Goal: Transaction & Acquisition: Purchase product/service

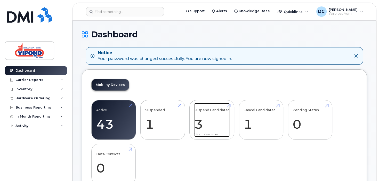
click at [194, 119] on link "Suspend Candidates 3" at bounding box center [211, 120] width 35 height 34
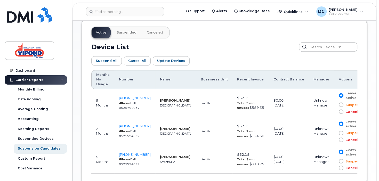
scroll to position [274, 0]
click at [105, 34] on div "Active Suspended Canceled" at bounding box center [130, 32] width 78 height 12
click at [103, 32] on div "Active Suspended Canceled" at bounding box center [130, 32] width 78 height 12
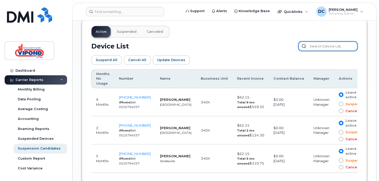
click at [321, 45] on input "text" at bounding box center [327, 46] width 59 height 9
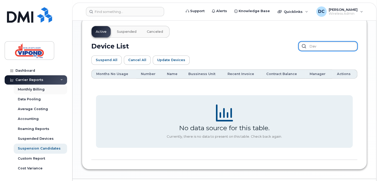
type input "Dav"
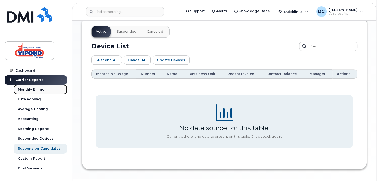
click at [21, 90] on div "Monthly Billing" at bounding box center [31, 89] width 27 height 5
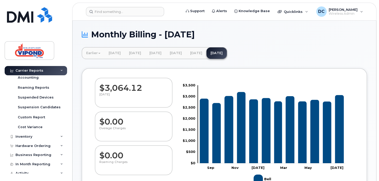
scroll to position [45, 0]
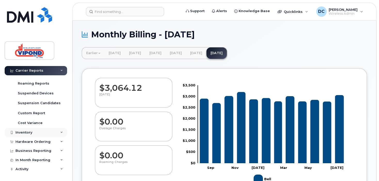
click at [35, 132] on div "Inventory" at bounding box center [36, 132] width 62 height 9
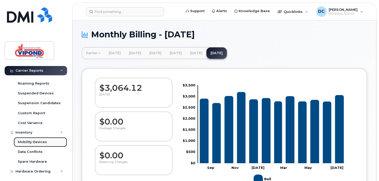
click at [36, 141] on div "Mobility Devices" at bounding box center [32, 142] width 29 height 5
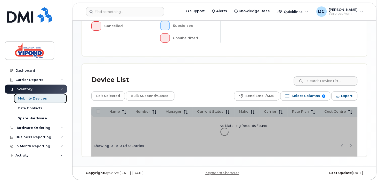
scroll to position [194, 0]
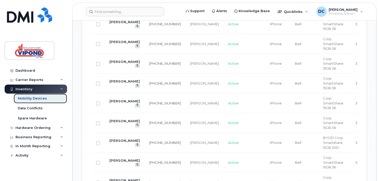
scroll to position [488, 0]
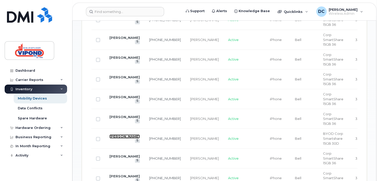
click at [118, 135] on link "David Hill" at bounding box center [124, 136] width 30 height 4
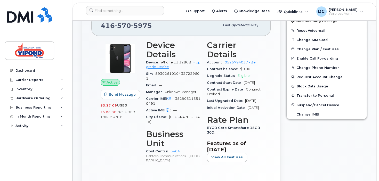
scroll to position [120, 0]
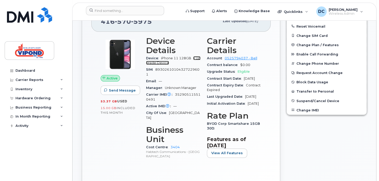
click at [196, 57] on link "+ Upgrade Device" at bounding box center [173, 60] width 54 height 9
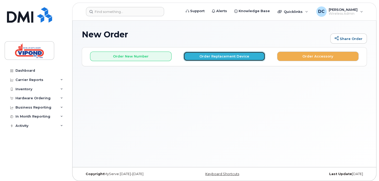
click at [224, 55] on button "Order Replacement Device" at bounding box center [224, 57] width 82 height 10
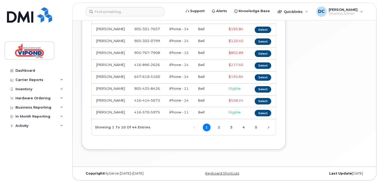
scroll to position [118, 0]
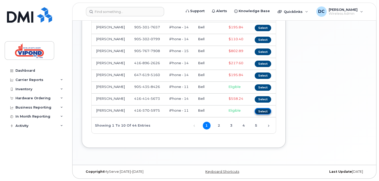
click at [260, 115] on button "Select" at bounding box center [263, 111] width 17 height 6
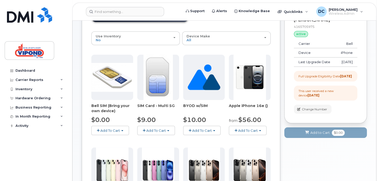
scroll to position [160, 0]
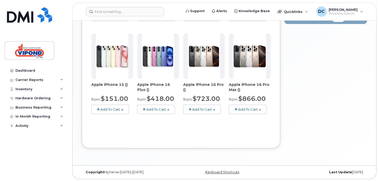
click at [148, 110] on span "Add To Cart" at bounding box center [156, 109] width 20 height 4
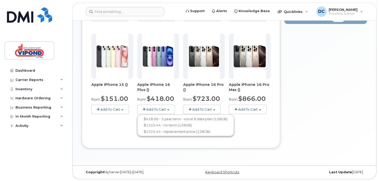
click at [197, 110] on span "Add To Cart" at bounding box center [202, 109] width 20 height 4
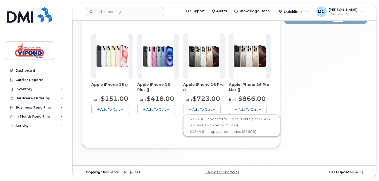
click at [243, 108] on span "Add To Cart" at bounding box center [248, 109] width 20 height 4
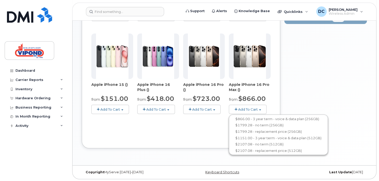
click at [148, 107] on span "Add To Cart" at bounding box center [156, 109] width 20 height 4
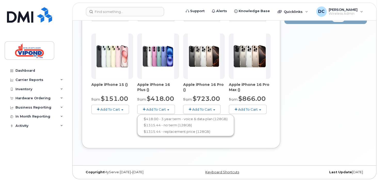
click at [193, 107] on span "Add To Cart" at bounding box center [202, 109] width 20 height 4
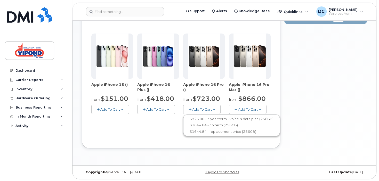
click at [157, 109] on span "Add To Cart" at bounding box center [156, 109] width 20 height 4
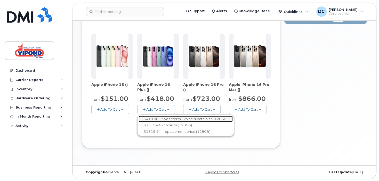
click at [157, 118] on link "$418.00 - 3 year term - voice & data plan (128GB)" at bounding box center [186, 119] width 94 height 6
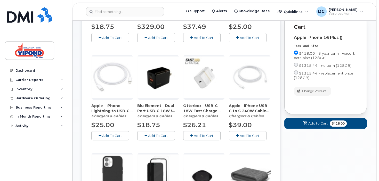
scroll to position [159, 0]
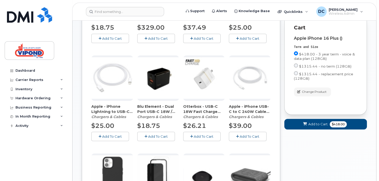
click at [245, 134] on span "Add To Cart" at bounding box center [250, 136] width 20 height 4
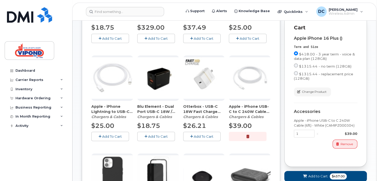
click at [208, 135] on span "Add To Cart" at bounding box center [204, 136] width 20 height 4
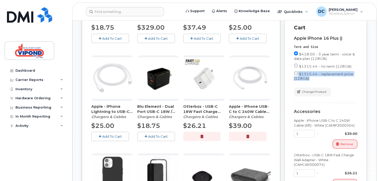
drag, startPoint x: 378, startPoint y: 75, endPoint x: 373, endPoint y: 87, distance: 13.9
click at [373, 87] on body "Support Alerts Knowledge Base Quicklinks Suspend / Cancel Device Change SIM Car…" at bounding box center [189, 132] width 379 height 582
drag, startPoint x: 299, startPoint y: 142, endPoint x: 290, endPoint y: 143, distance: 9.1
click at [290, 143] on div "Cart Apple iPhone 16 Plus () Term and Size $418.00 - 3 year term - voice & data…" at bounding box center [325, 110] width 83 height 192
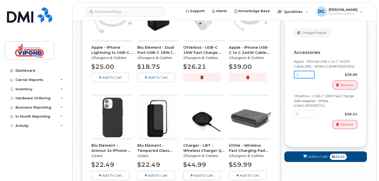
scroll to position [219, 0]
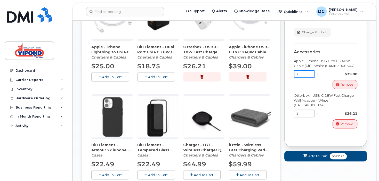
type input "2"
drag, startPoint x: 305, startPoint y: 123, endPoint x: 294, endPoint y: 127, distance: 12.1
click at [294, 127] on div "Otterbox - USB-C 18W Fast Charge Wall Adapter - White (CAHCAP000074) 1 x $26.21…" at bounding box center [325, 110] width 63 height 35
type input "2"
drag, startPoint x: 301, startPoint y: 84, endPoint x: 296, endPoint y: 85, distance: 5.1
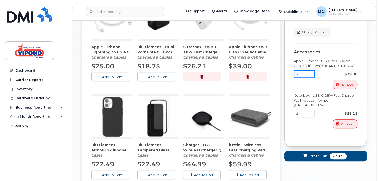
click at [296, 78] on input "2" at bounding box center [304, 74] width 21 height 8
drag, startPoint x: 304, startPoint y: 84, endPoint x: 296, endPoint y: 85, distance: 7.5
click at [296, 78] on input "3" at bounding box center [304, 74] width 21 height 8
type input "2"
click at [318, 159] on span "Add to Cart" at bounding box center [317, 156] width 19 height 5
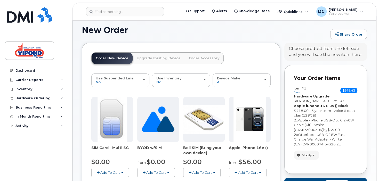
scroll to position [0, 0]
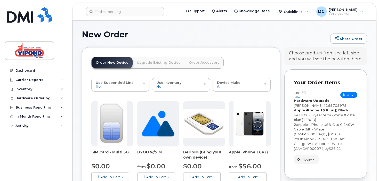
click at [191, 61] on link "Order Accessory" at bounding box center [204, 62] width 39 height 11
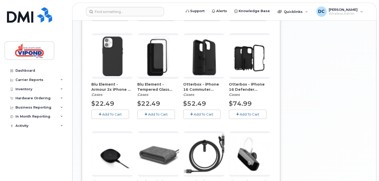
scroll to position [295, 0]
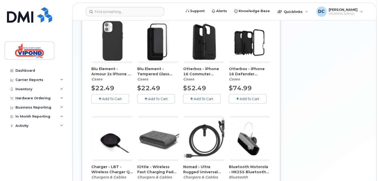
click at [246, 54] on img at bounding box center [250, 41] width 42 height 42
click at [249, 99] on span "Add To Cart" at bounding box center [250, 99] width 20 height 4
drag, startPoint x: 378, startPoint y: 109, endPoint x: 377, endPoint y: 122, distance: 13.2
click at [377, 122] on body "Support Alerts Knowledge Base Quicklinks Suspend / Cancel Device Change SIM Car…" at bounding box center [189, 1] width 379 height 592
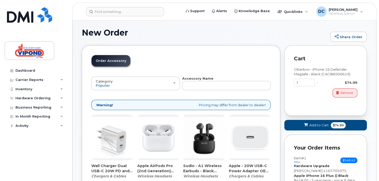
scroll to position [0, 0]
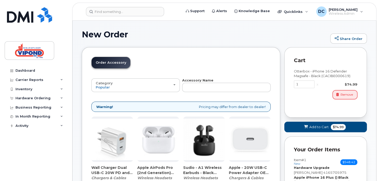
click at [336, 96] on icon "button" at bounding box center [337, 94] width 3 height 3
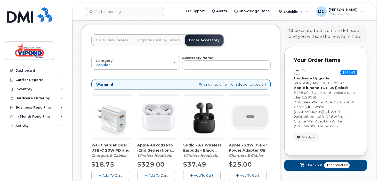
scroll to position [21, 0]
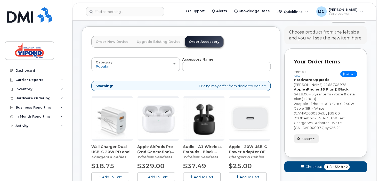
click at [310, 138] on span "Modify" at bounding box center [307, 138] width 10 height 5
